Goal: Transaction & Acquisition: Purchase product/service

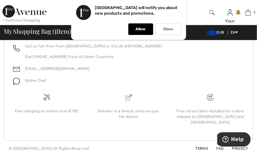
scroll to position [342, 0]
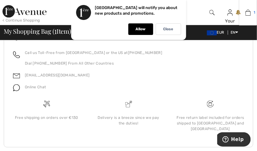
click at [248, 12] on img at bounding box center [248, 12] width 5 height 7
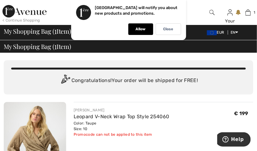
click at [59, 47] on span "My Shopping Bag ( 1 Item)" at bounding box center [38, 46] width 68 height 6
click at [246, 13] on img at bounding box center [248, 12] width 5 height 7
click at [251, 12] on img at bounding box center [248, 12] width 5 height 7
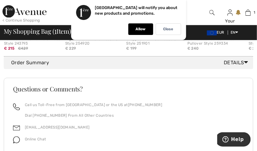
scroll to position [280, 0]
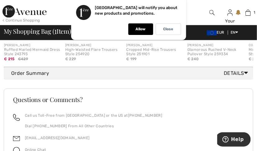
click at [246, 76] on icon at bounding box center [247, 72] width 4 height 7
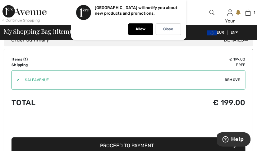
scroll to position [332, 0]
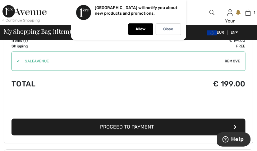
click at [97, 127] on button "Proceed to Payment" at bounding box center [129, 126] width 234 height 17
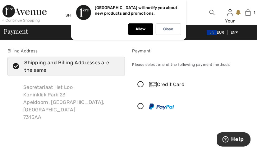
click at [140, 84] on icon at bounding box center [141, 84] width 16 height 7
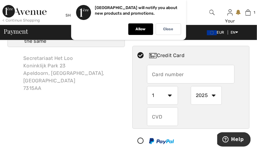
scroll to position [31, 0]
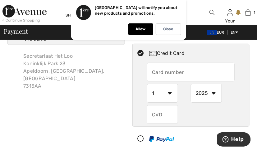
click at [161, 99] on select "1 2 3 4 5 6 7 8 9 10 11 12" at bounding box center [162, 93] width 31 height 19
click at [152, 114] on input "text" at bounding box center [162, 114] width 31 height 19
type input "917"
click at [170, 92] on select "1 2 3 4 5 6 7 8 9 10 11 12" at bounding box center [162, 93] width 31 height 19
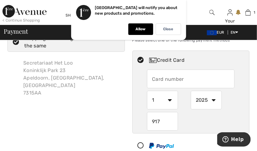
scroll to position [21, 0]
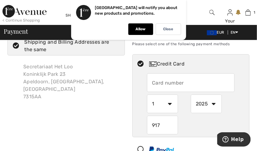
click at [213, 103] on select "2025 2026 2027 2028 2029 2030 2031 2032 2033 2034 2035" at bounding box center [206, 103] width 31 height 19
select select "2029"
click at [191, 94] on select "2025 2026 2027 2028 2029 2030 2031 2032 2033 2034 2035" at bounding box center [206, 103] width 31 height 19
click at [170, 103] on select "1 2 3 4 5 6 7 8 9 10 11 12" at bounding box center [162, 103] width 31 height 19
select select "4"
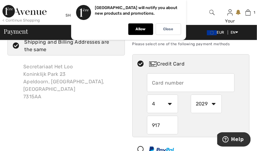
click at [147, 94] on select "1 2 3 4 5 6 7 8 9 10 11 12" at bounding box center [162, 103] width 31 height 19
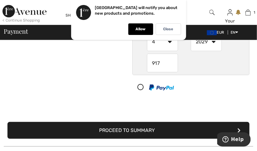
scroll to position [83, 0]
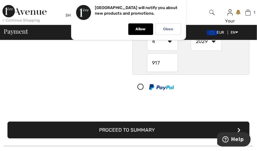
click at [158, 129] on button "Proceed to Summary" at bounding box center [128, 129] width 242 height 17
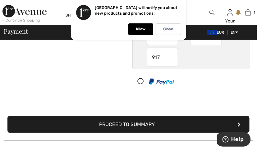
scroll to position [106, 0]
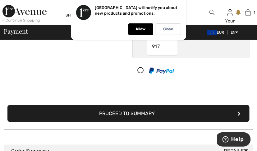
click at [239, 111] on icon "submit" at bounding box center [239, 113] width 3 height 5
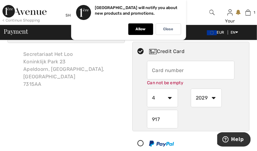
scroll to position [23, 0]
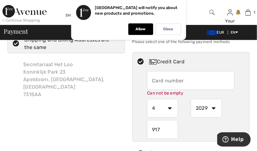
click at [151, 78] on input "text" at bounding box center [191, 80] width 88 height 19
type input "4563532001394132"
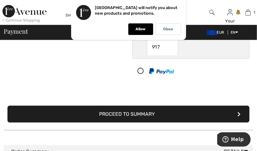
scroll to position [106, 0]
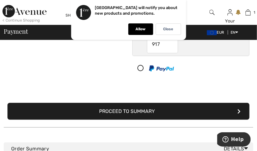
click at [238, 109] on button "Proceed to Summary" at bounding box center [128, 111] width 242 height 17
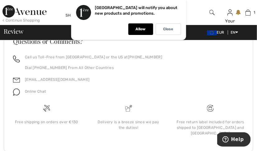
scroll to position [457, 0]
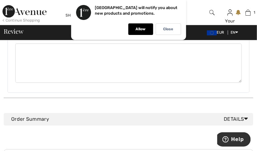
scroll to position [343, 0]
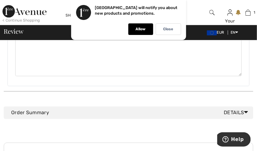
click at [246, 109] on icon at bounding box center [247, 112] width 4 height 7
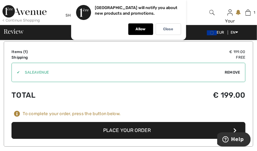
scroll to position [437, 0]
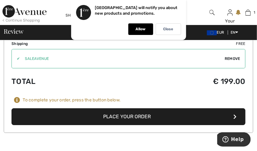
click at [234, 108] on button "Place Your Order" at bounding box center [129, 116] width 234 height 17
